Goal: Transaction & Acquisition: Obtain resource

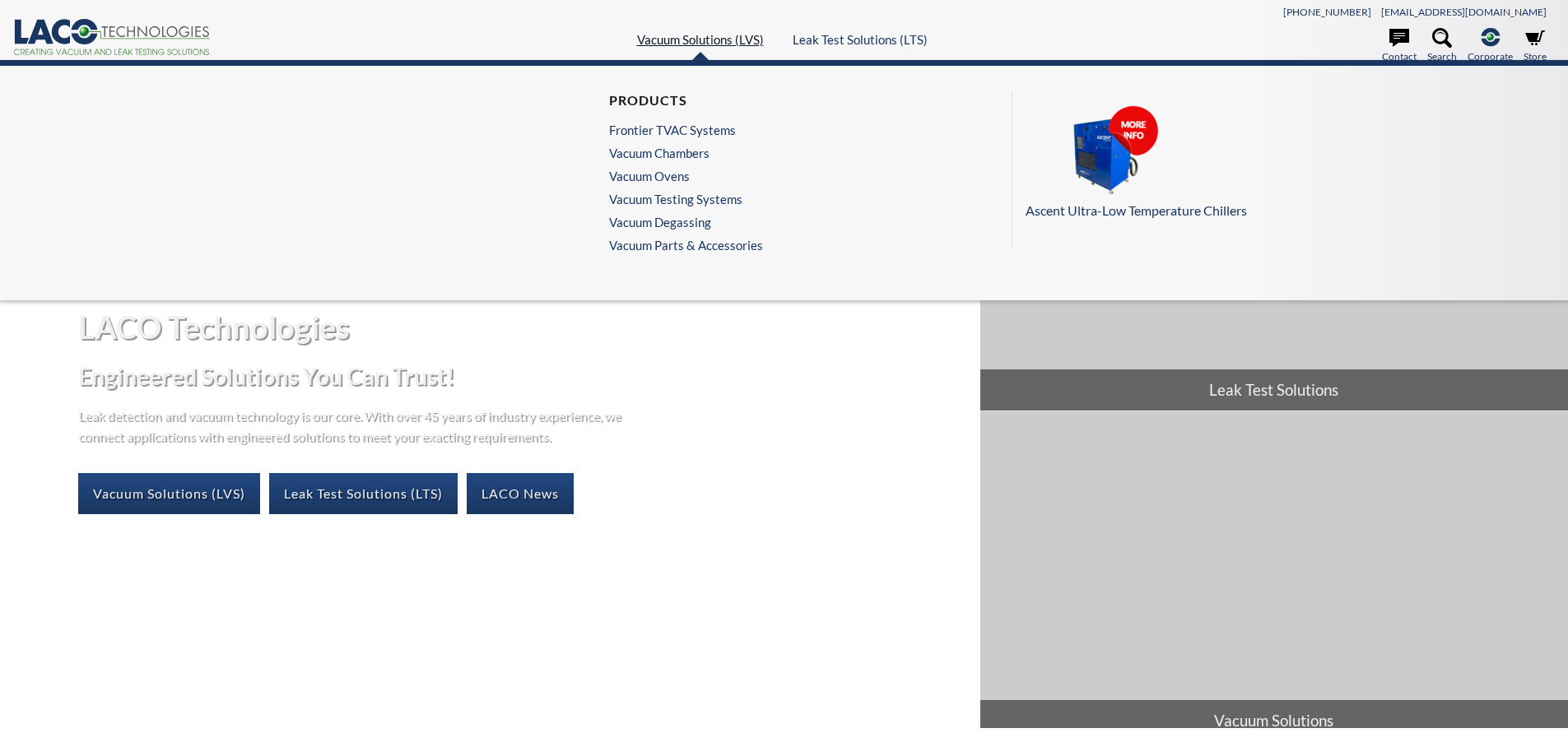
select select "Language Translate Widget"
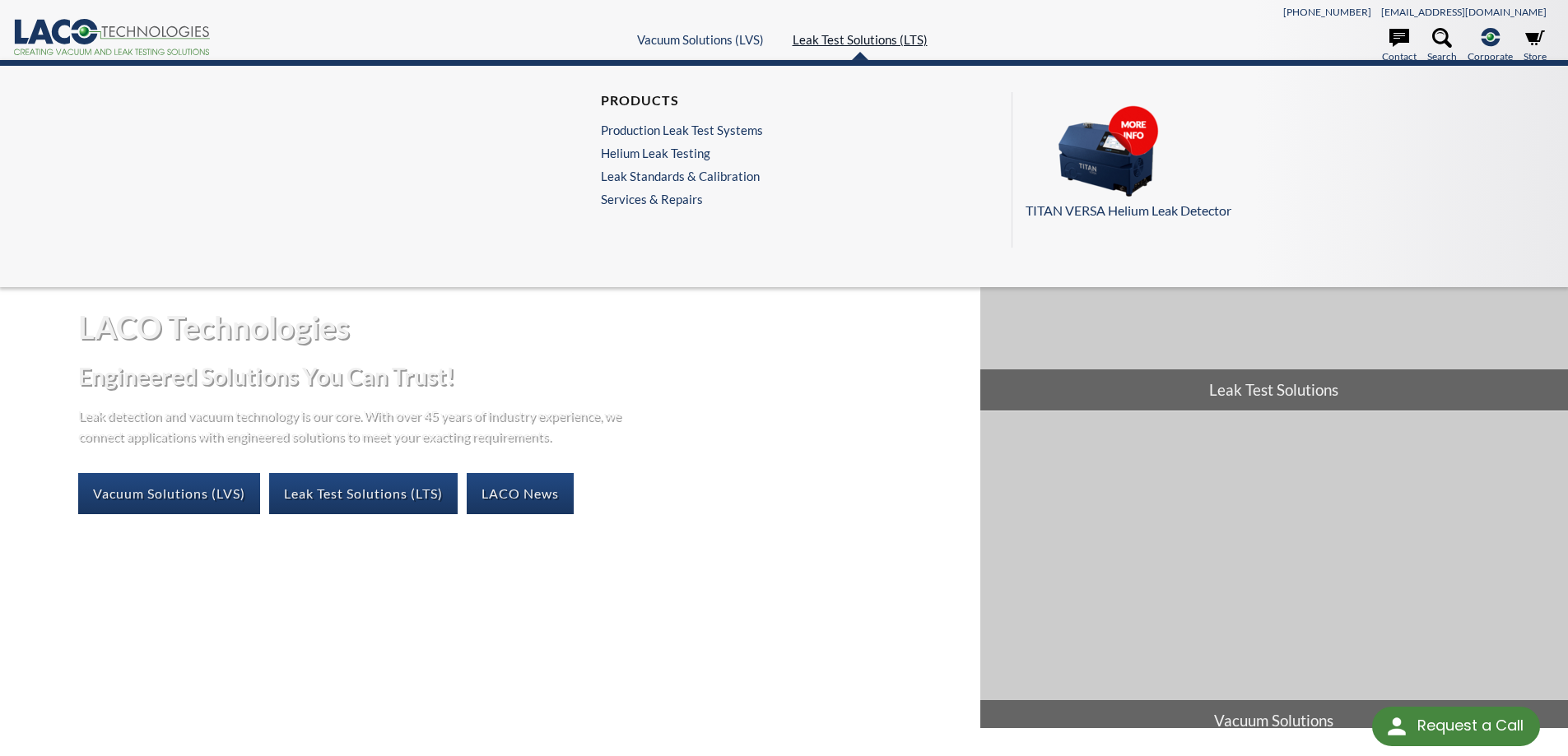
click at [830, 38] on link "Leak Test Solutions (LTS)" at bounding box center [860, 39] width 135 height 15
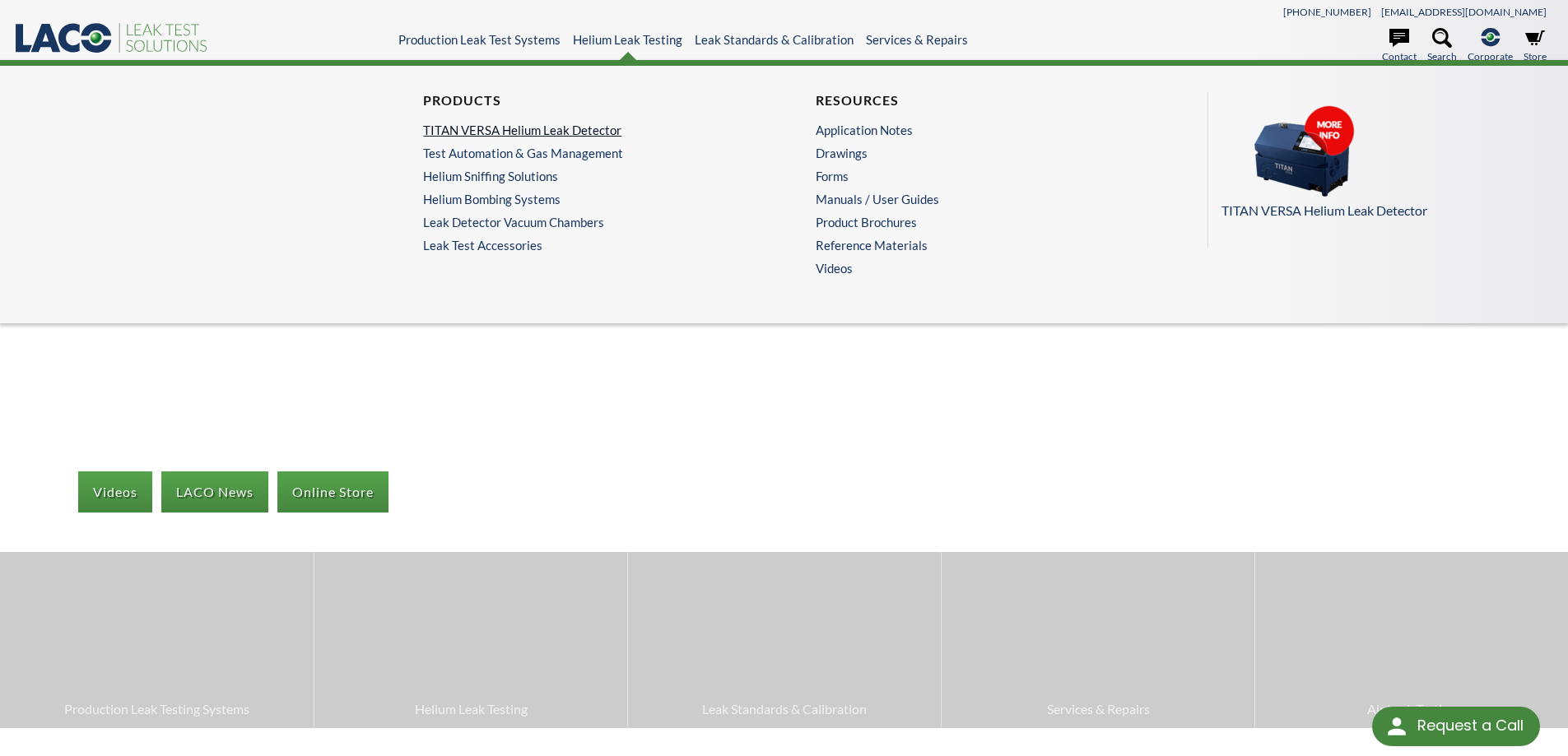
click at [559, 123] on link "TITAN VERSA Helium Leak Detector" at bounding box center [584, 130] width 321 height 15
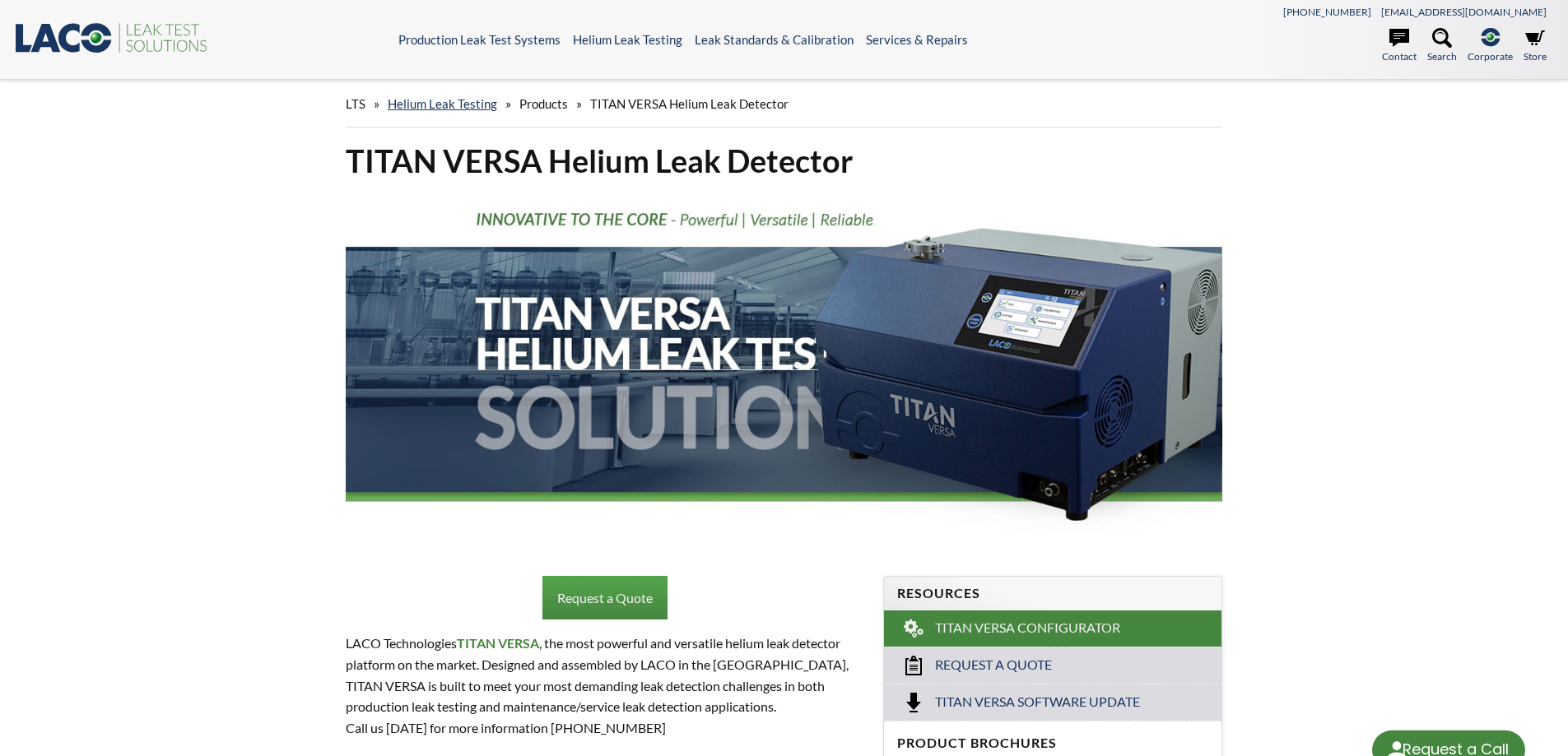
select select "Language Translate Widget"
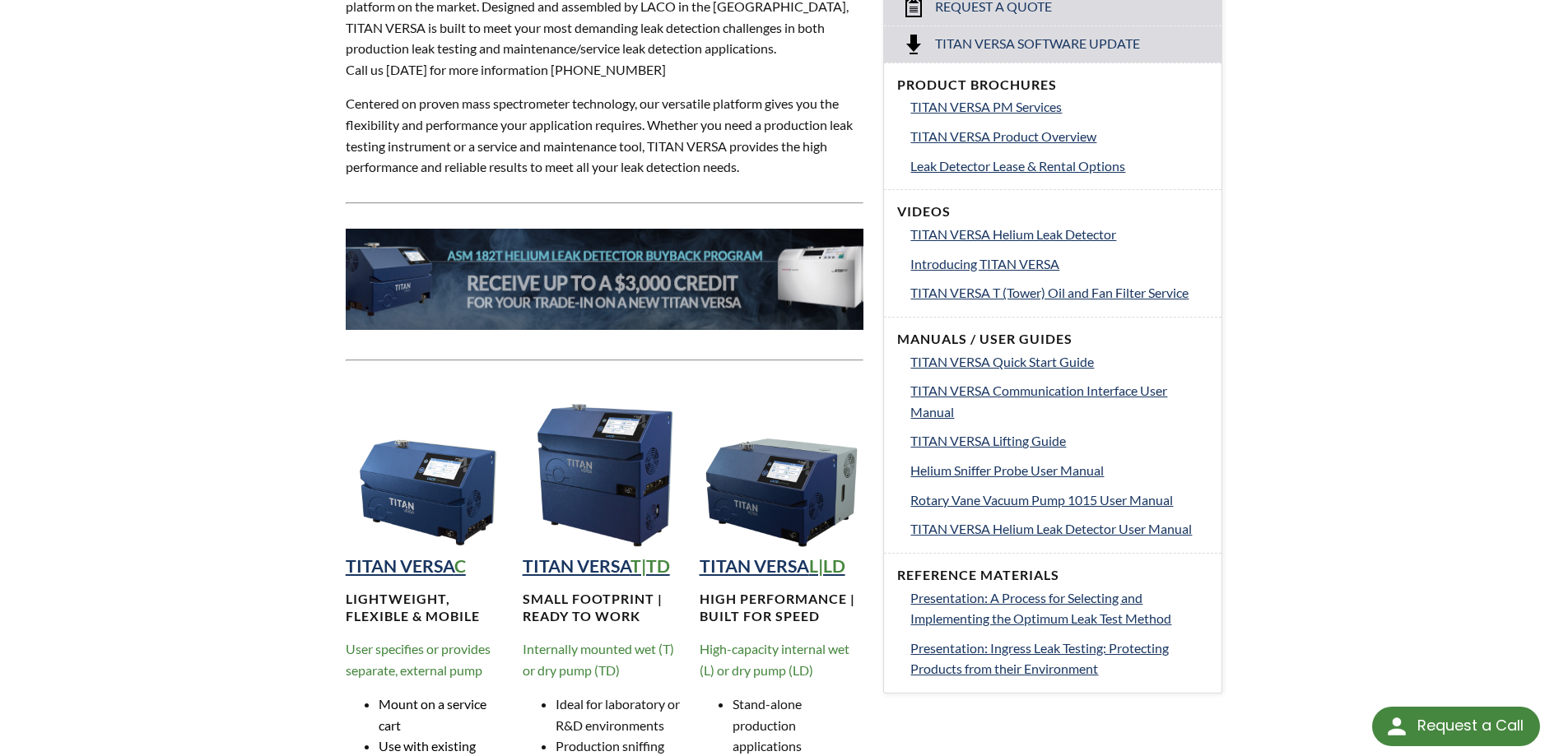
scroll to position [220, 0]
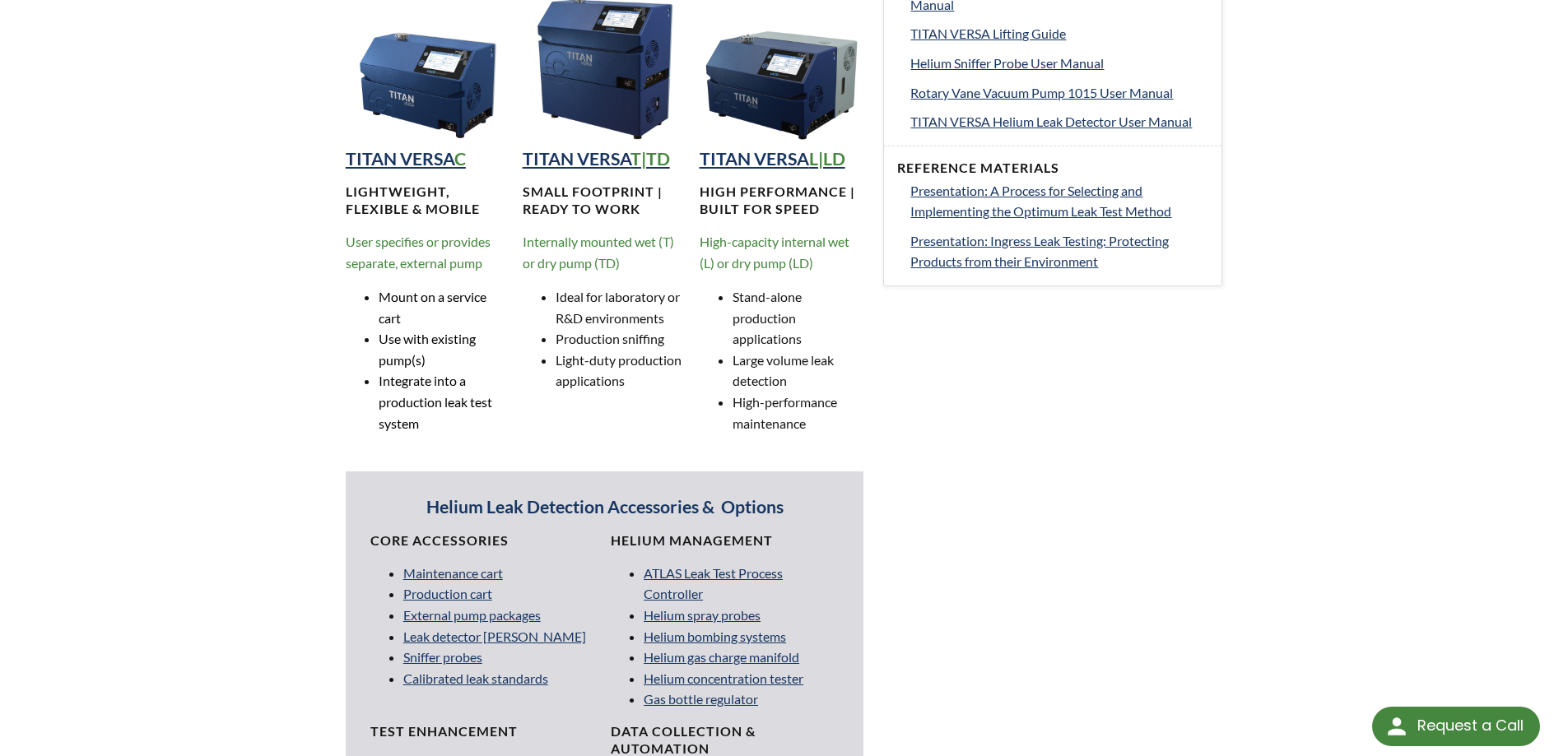
scroll to position [1097, 0]
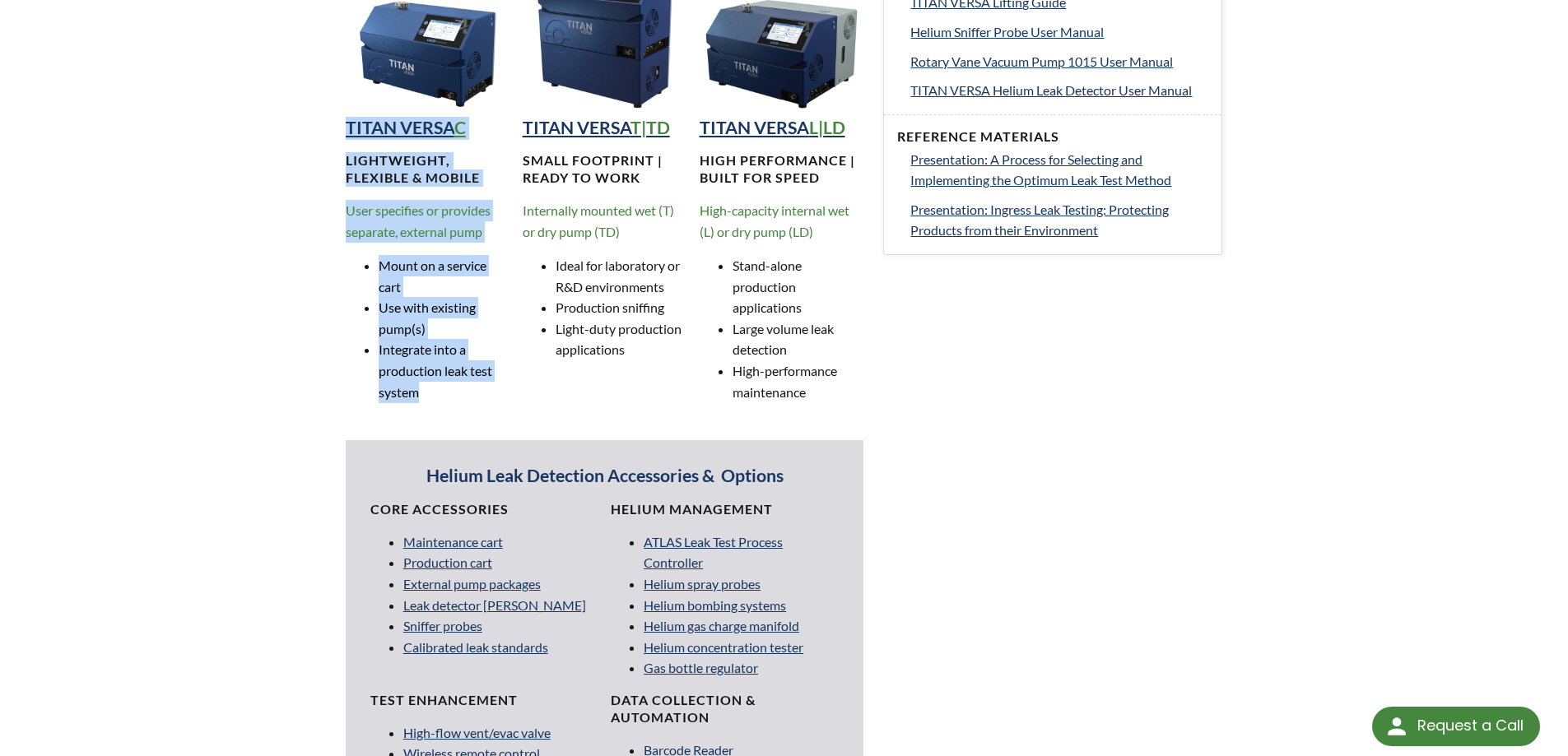
drag, startPoint x: 338, startPoint y: 124, endPoint x: 441, endPoint y: 387, distance: 282.4
click at [441, 387] on div "Request a Quote LACO Technologies TITAN VERSA , the most powerful and versatile…" at bounding box center [605, 262] width 538 height 1620
copy div "TITAN VERSA C Lightweight, Flexible & MOBILE User specifies or provides separat…"
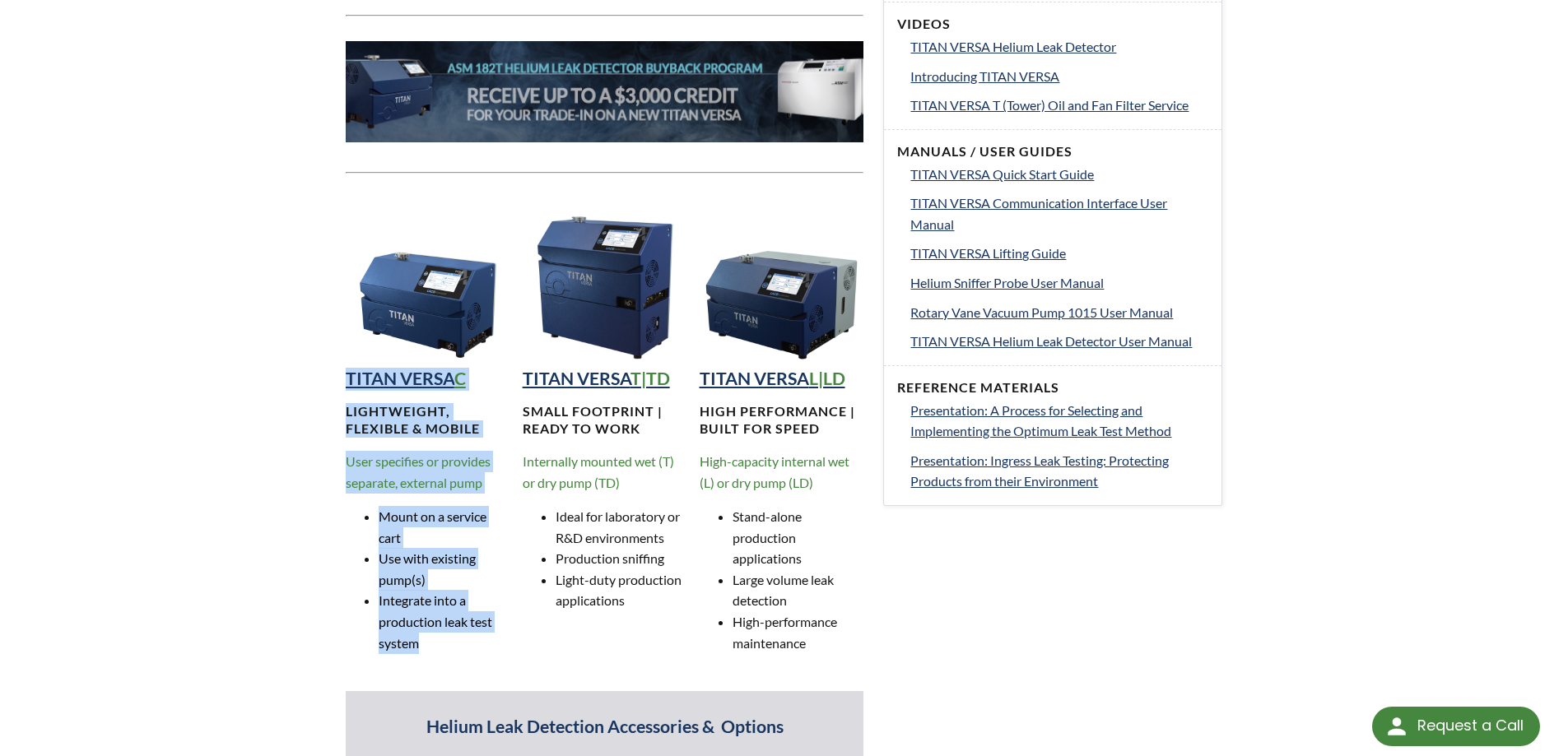
scroll to position [878, 0]
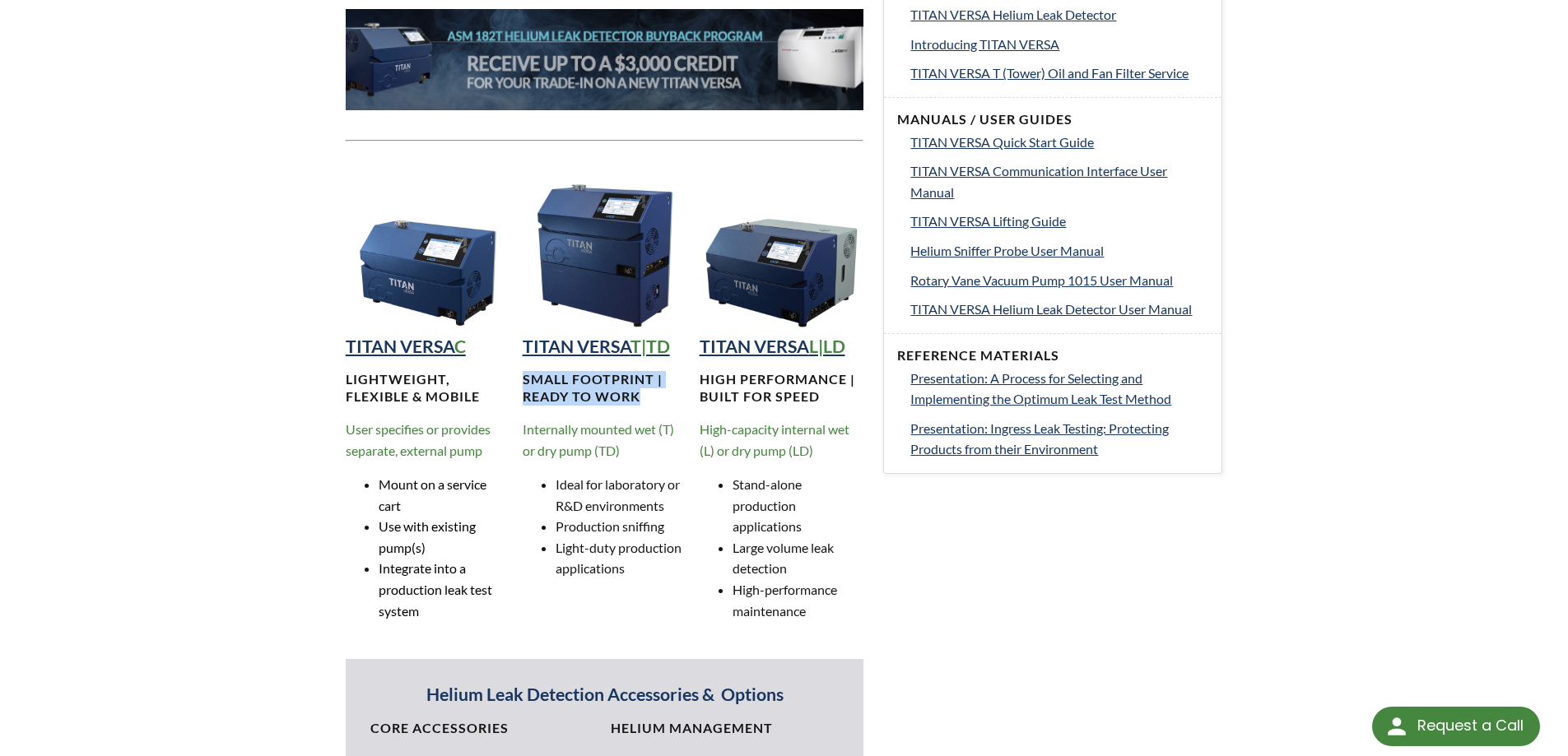
drag, startPoint x: 645, startPoint y: 398, endPoint x: 518, endPoint y: 380, distance: 128.3
click at [518, 380] on div "TITAN VERSA C Lightweight, Flexible & MOBILE User specifies or provides separat…" at bounding box center [605, 401] width 519 height 468
copy h4 "Small footprint | Ready to work"
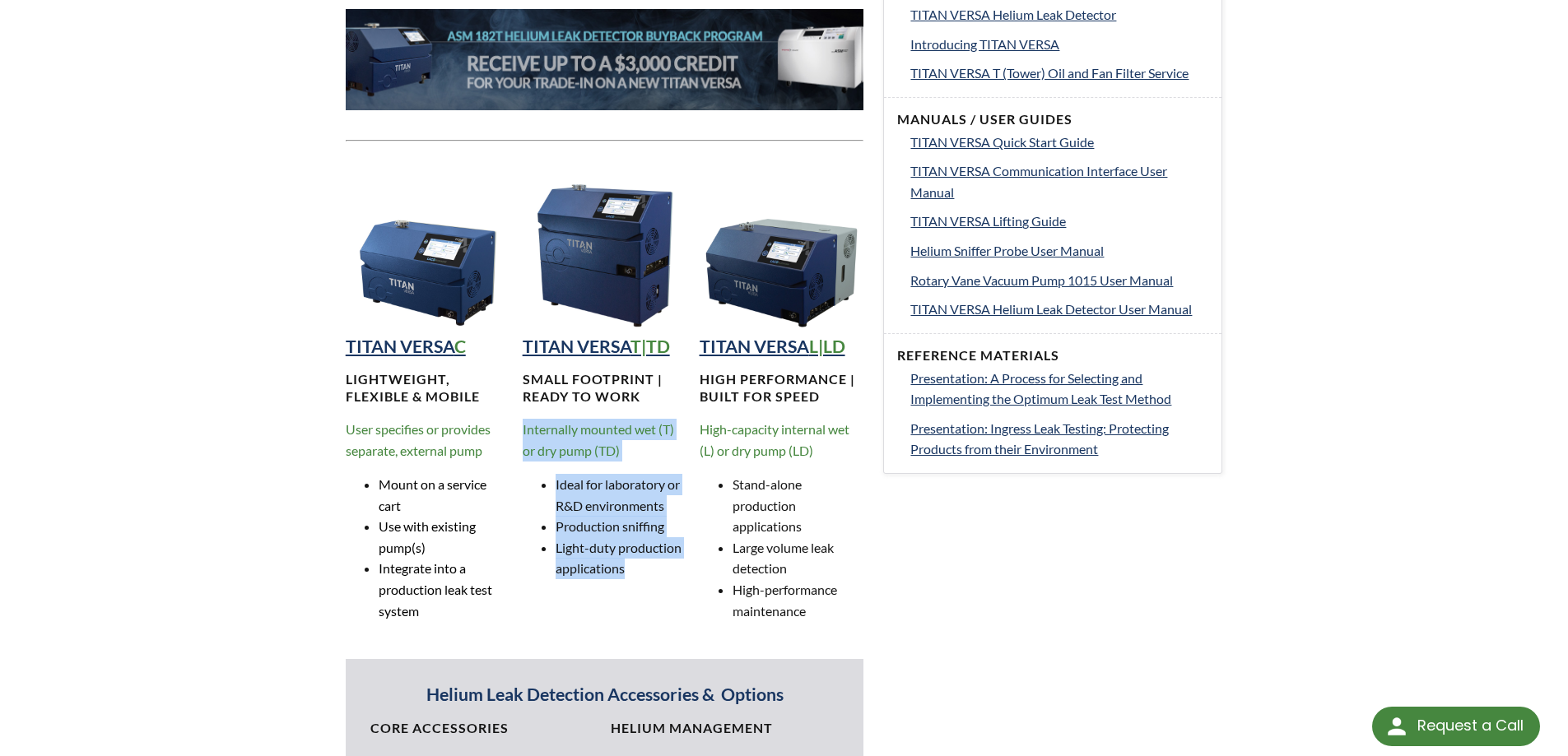
drag, startPoint x: 609, startPoint y: 560, endPoint x: 517, endPoint y: 434, distance: 156.0
click at [517, 434] on div "TITAN VERSA C Lightweight, Flexible & MOBILE User specifies or provides separat…" at bounding box center [605, 401] width 519 height 468
copy div "Internally mounted wet (T) or dry pump (TD) Ideal for laboratory or R&D environ…"
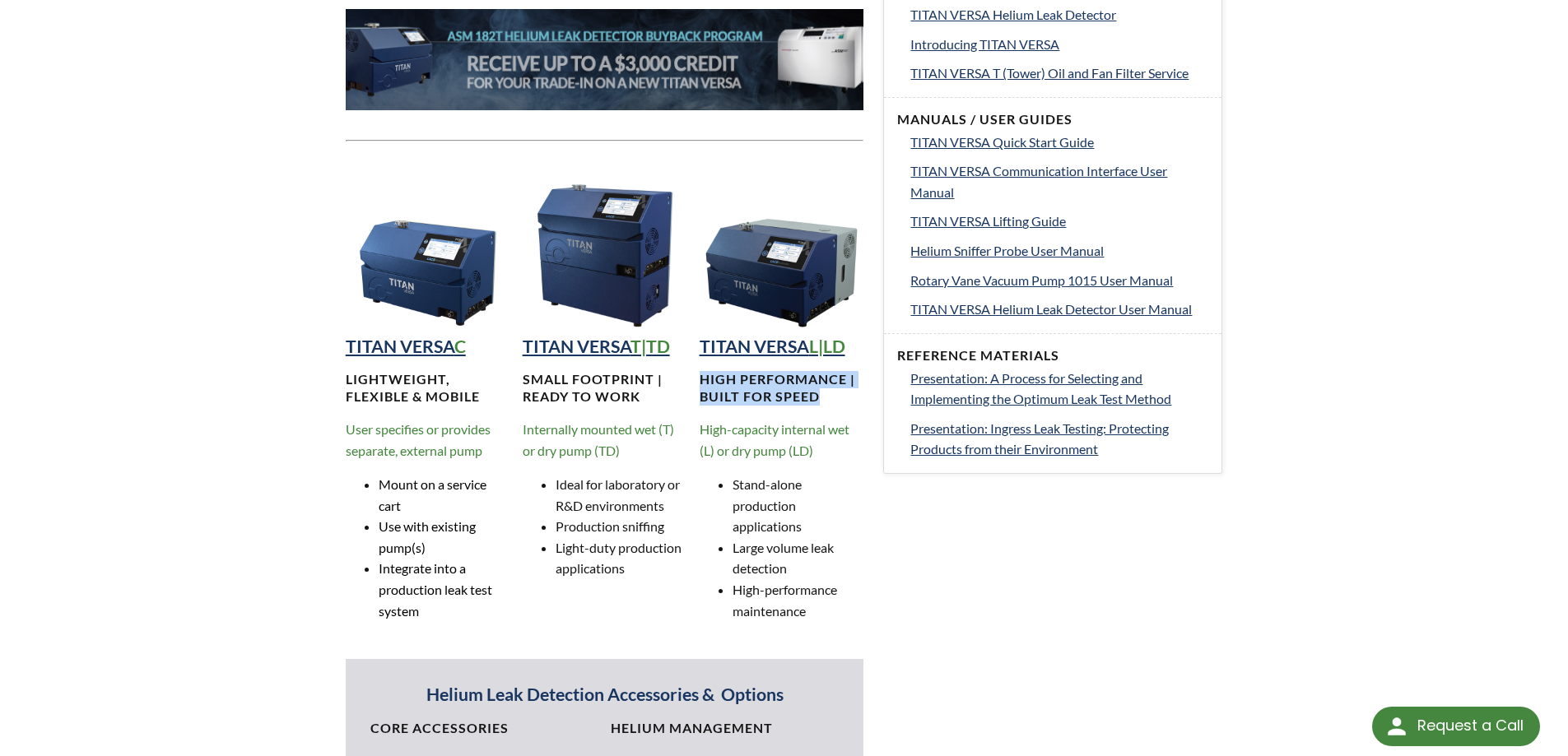
drag, startPoint x: 735, startPoint y: 403, endPoint x: 699, endPoint y: 387, distance: 39.4
click at [700, 387] on h4 "High performance | Built for speed" at bounding box center [782, 388] width 165 height 34
copy h4 "High performance | Built for speed"
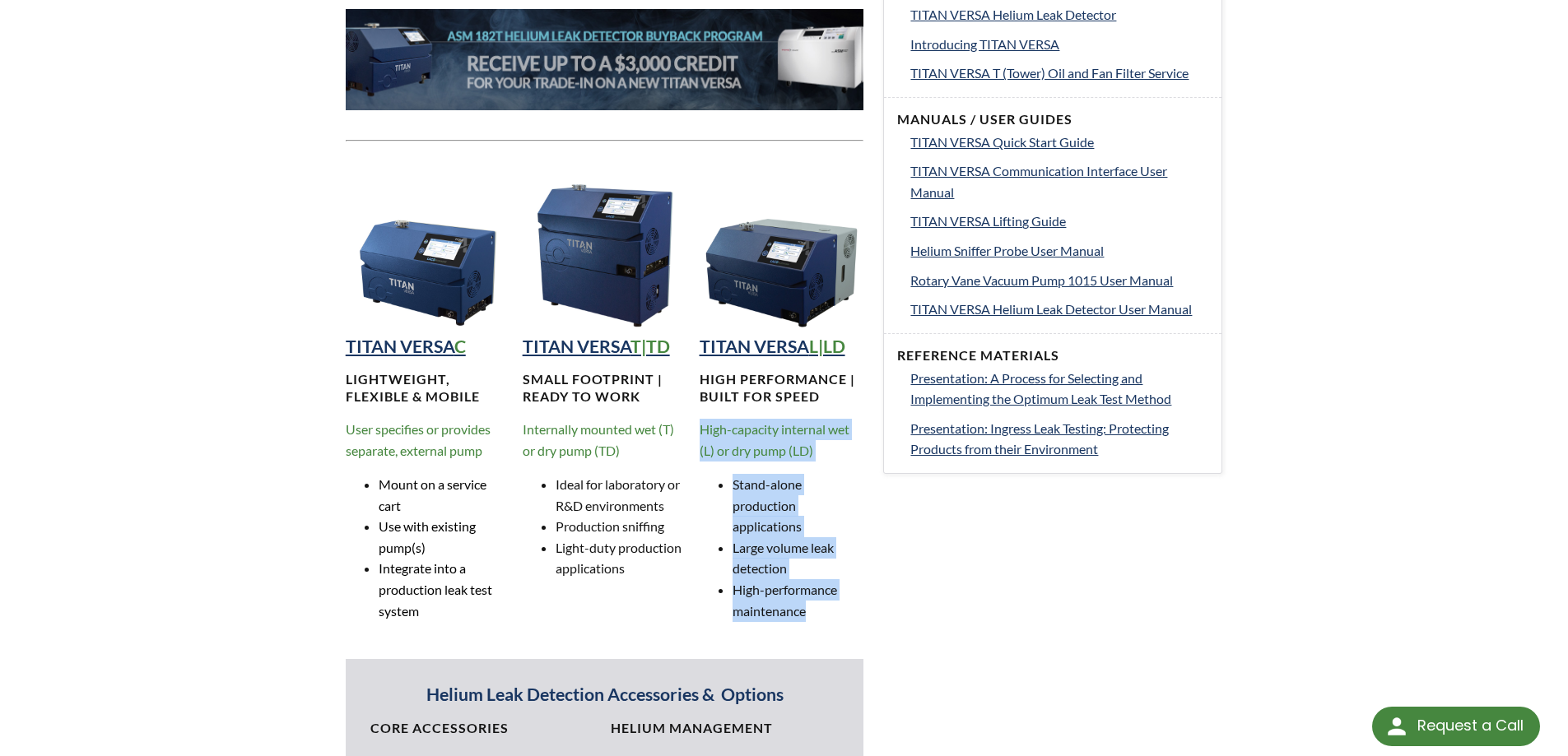
drag, startPoint x: 818, startPoint y: 597, endPoint x: 703, endPoint y: 428, distance: 204.4
click at [703, 428] on div "TITAN VERSA L|LD High performance | Built for speed High-capacity internal wet …" at bounding box center [782, 401] width 165 height 468
copy div "High-capacity internal wet (L) or dry pump (LD) Stand-alone production applicat…"
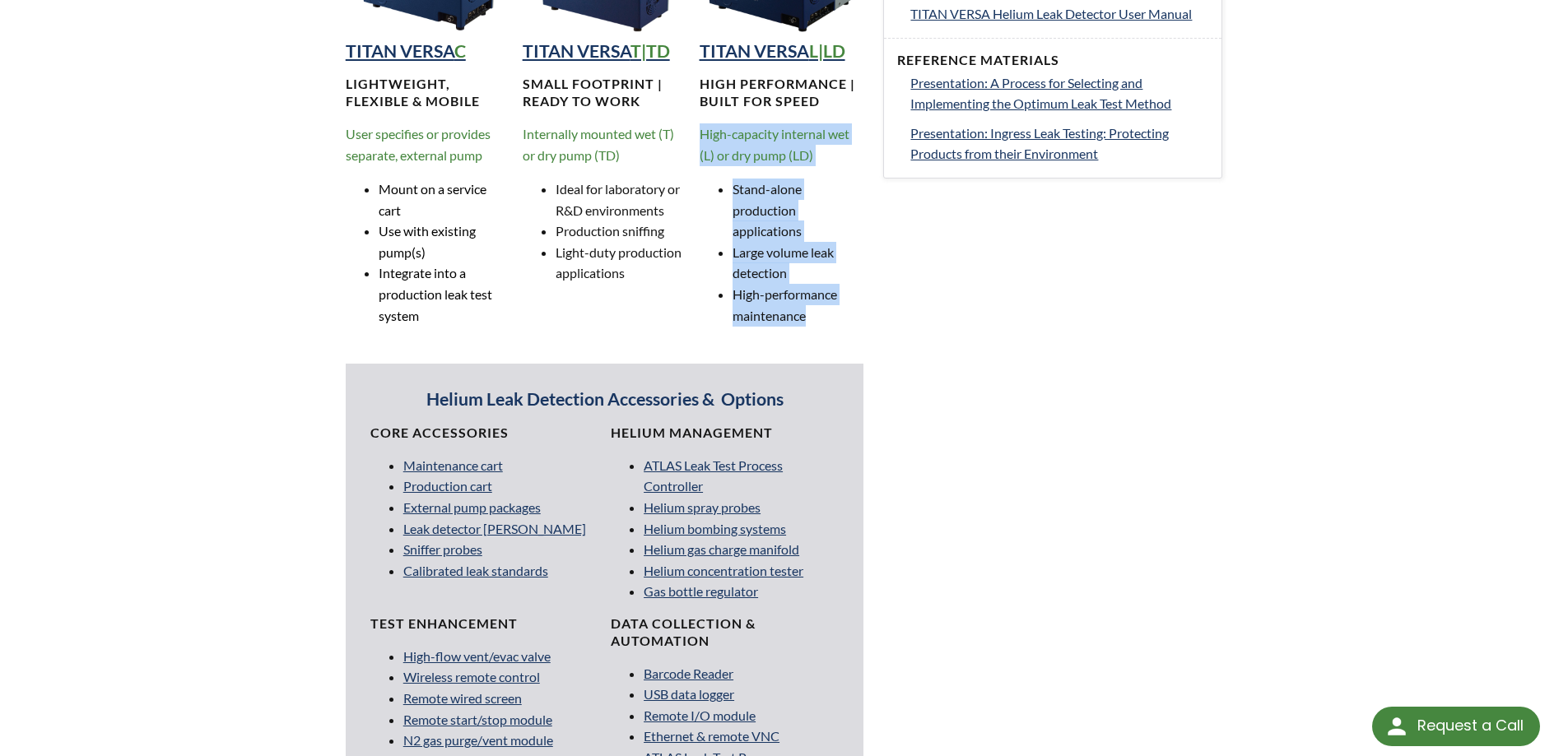
scroll to position [1316, 0]
